Goal: Task Accomplishment & Management: Complete application form

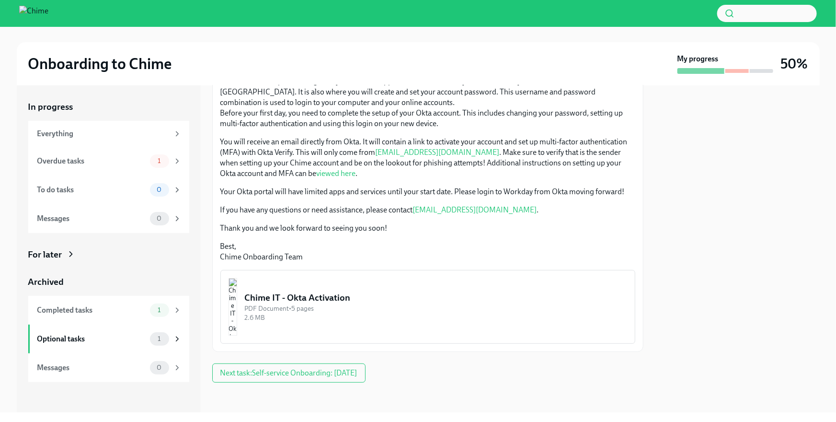
scroll to position [132, 0]
click at [74, 161] on div "Overdue tasks" at bounding box center [91, 161] width 109 height 11
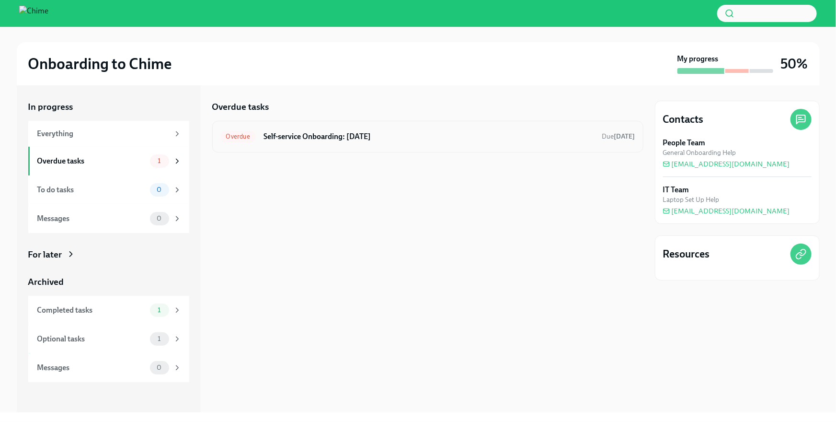
click at [362, 135] on h6 "Self-service Onboarding: [DATE]" at bounding box center [429, 136] width 331 height 11
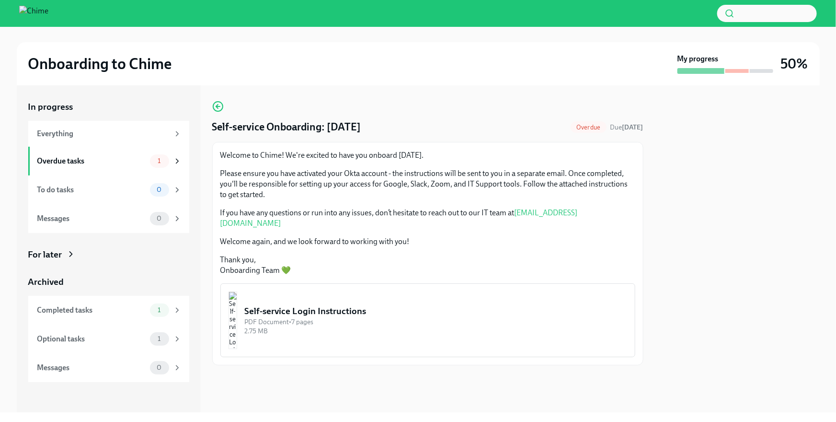
click at [306, 306] on div "Self-service Login Instructions" at bounding box center [436, 311] width 382 height 12
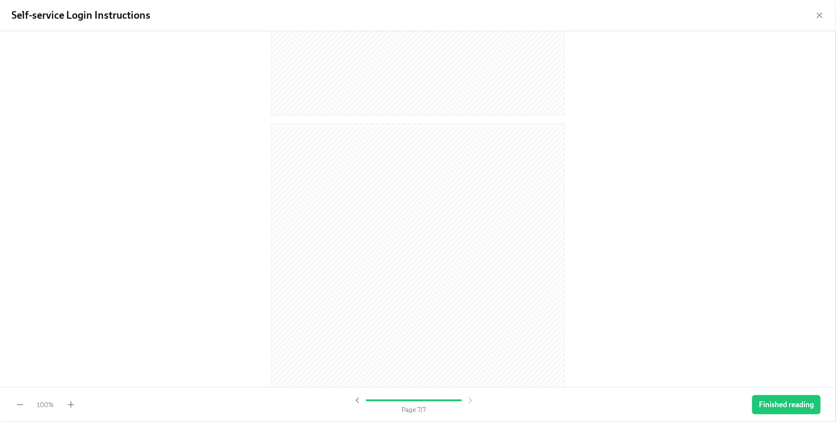
scroll to position [2368, 0]
click at [773, 401] on span "Finished reading" at bounding box center [786, 405] width 55 height 10
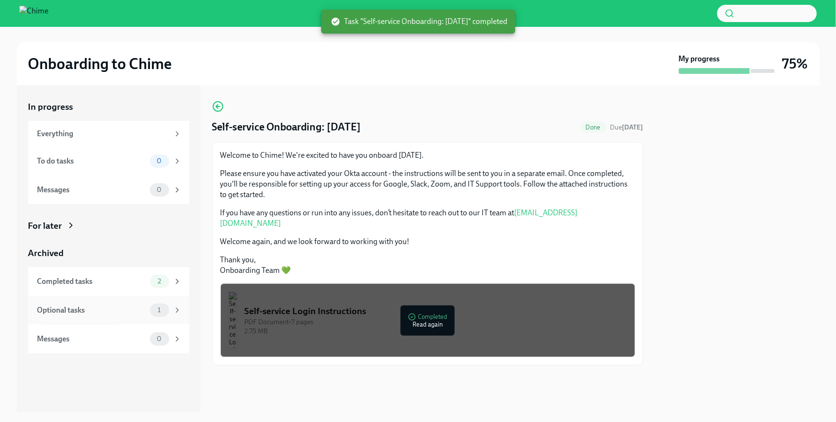
click at [117, 306] on div "Optional tasks" at bounding box center [91, 310] width 109 height 11
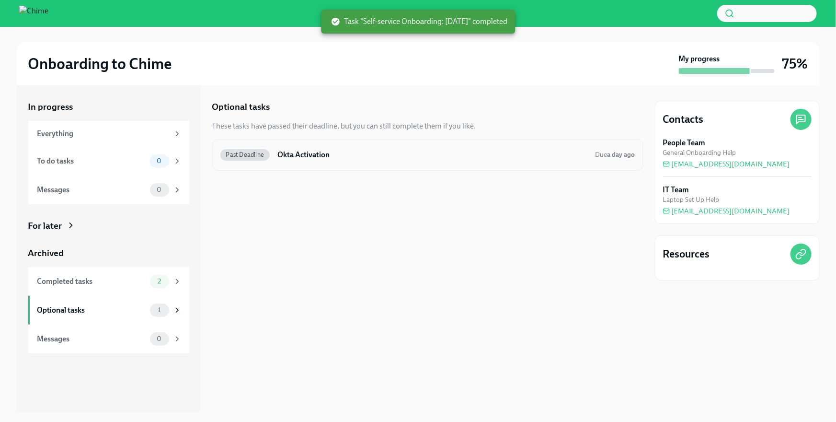
click at [339, 152] on h6 "Okta Activation" at bounding box center [432, 154] width 310 height 11
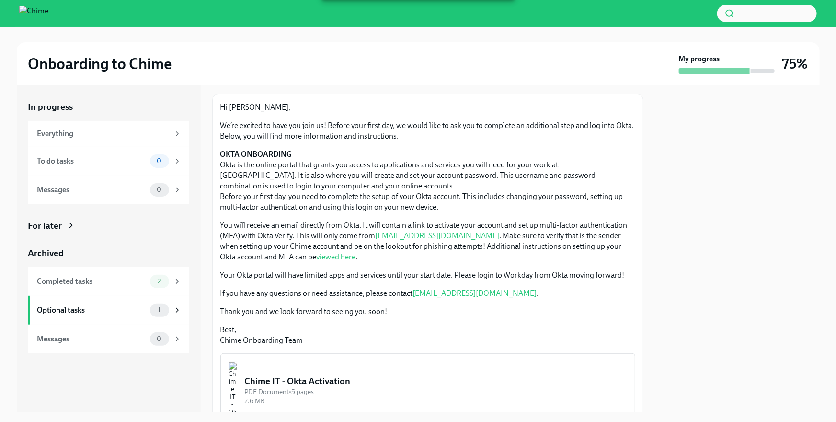
scroll to position [101, 0]
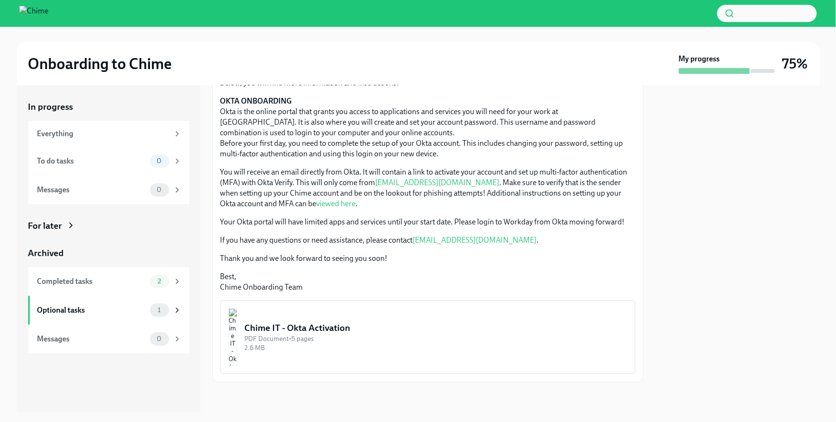
click at [315, 315] on button "Chime IT - Okta Activation PDF Document • 5 pages 2.6 MB" at bounding box center [427, 337] width 415 height 74
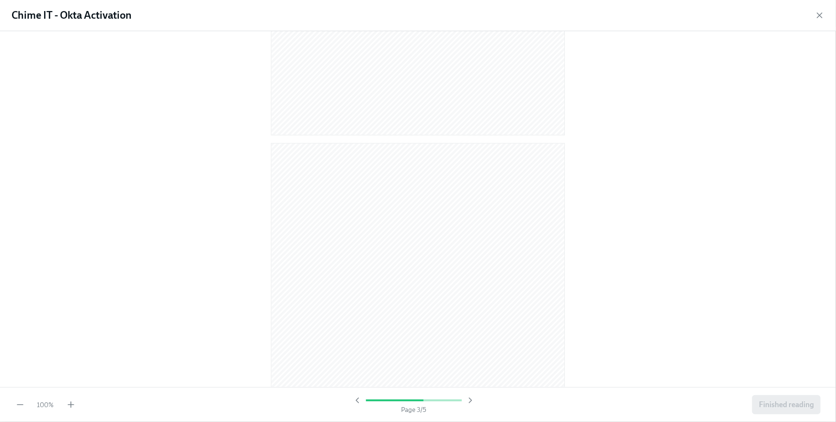
scroll to position [1592, 0]
click at [778, 406] on span "Finished reading" at bounding box center [786, 405] width 55 height 10
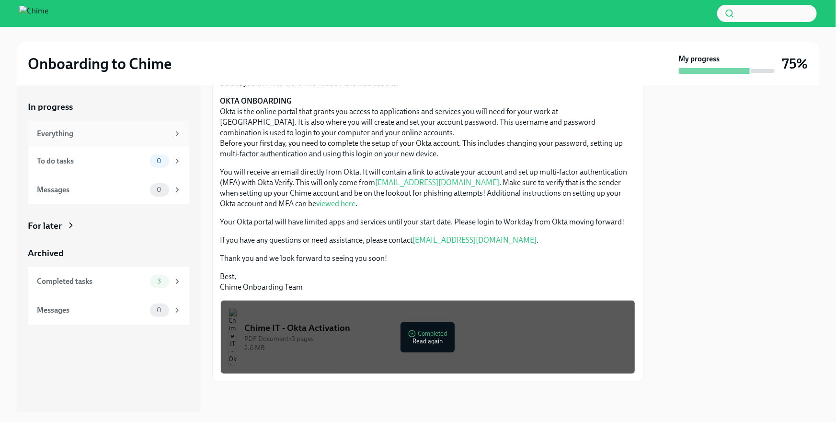
click at [115, 133] on div "Everything" at bounding box center [103, 133] width 132 height 11
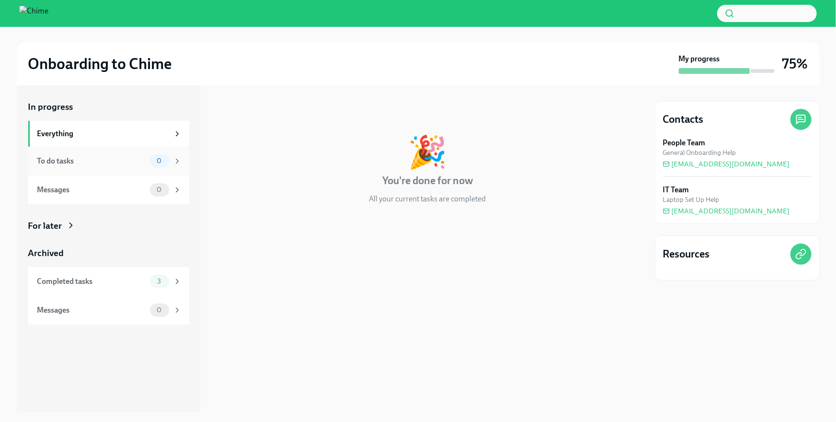
click at [127, 158] on div "To do tasks" at bounding box center [91, 161] width 109 height 11
click at [128, 193] on div "Messages" at bounding box center [91, 189] width 109 height 11
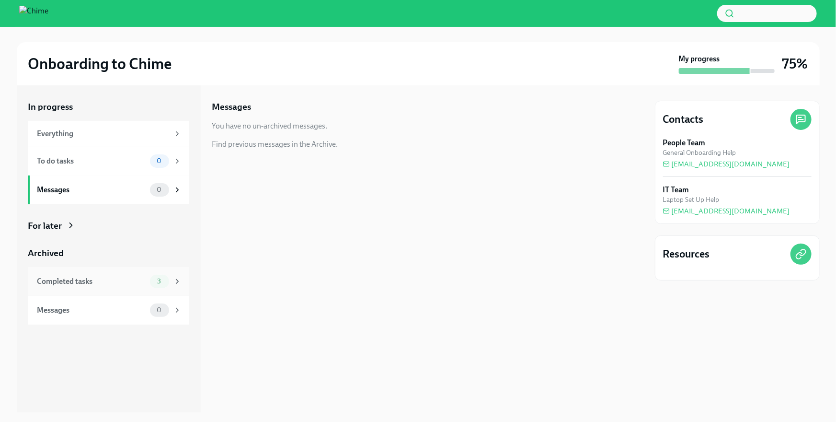
click at [120, 278] on div "Completed tasks" at bounding box center [91, 281] width 109 height 11
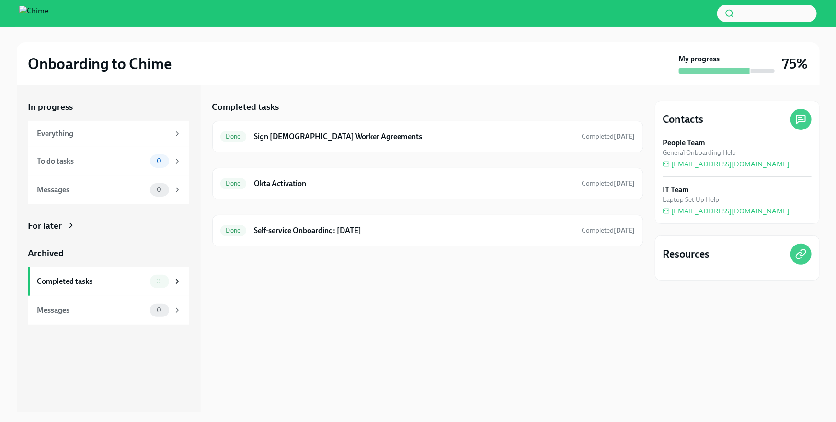
click at [792, 60] on h3 "75%" at bounding box center [795, 63] width 26 height 17
